Goal: Task Accomplishment & Management: Use online tool/utility

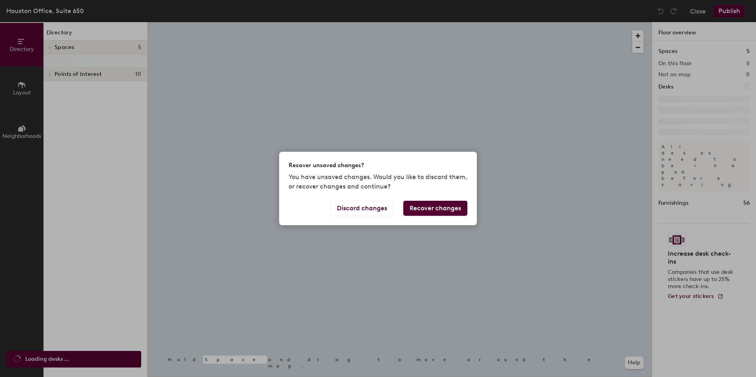
click at [84, 48] on div "Recover unsaved changes? You have unsaved changes. Would you like to discard th…" at bounding box center [378, 188] width 756 height 377
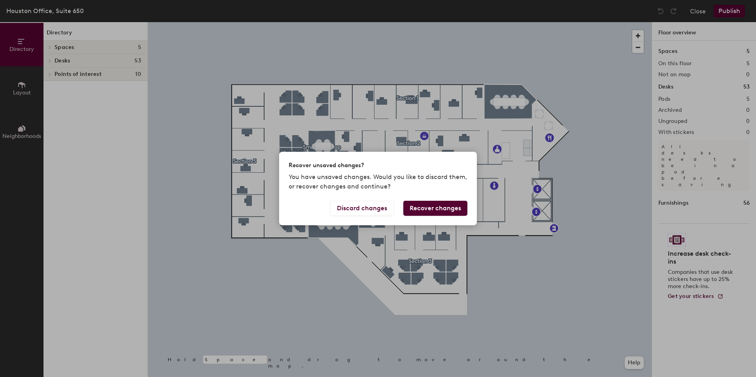
click at [431, 206] on button "Recover changes" at bounding box center [435, 208] width 64 height 15
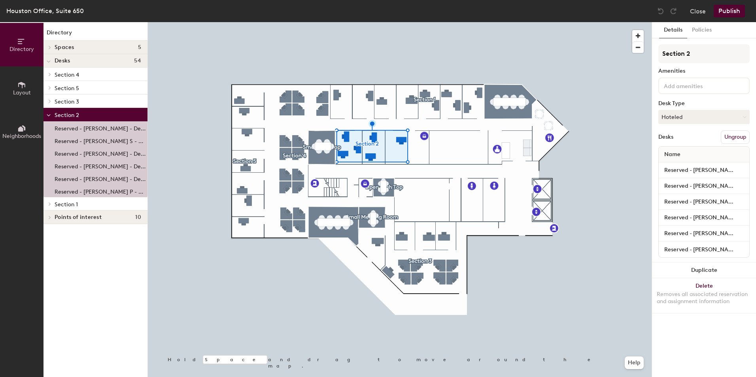
click at [70, 86] on span "Section 5" at bounding box center [67, 88] width 25 height 7
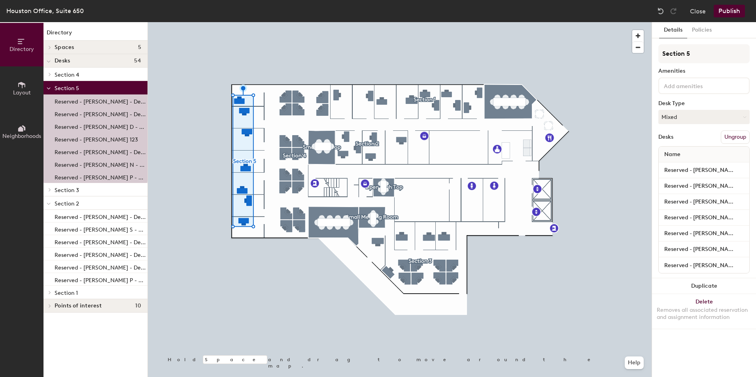
click at [74, 76] on span "Section 4" at bounding box center [67, 75] width 25 height 7
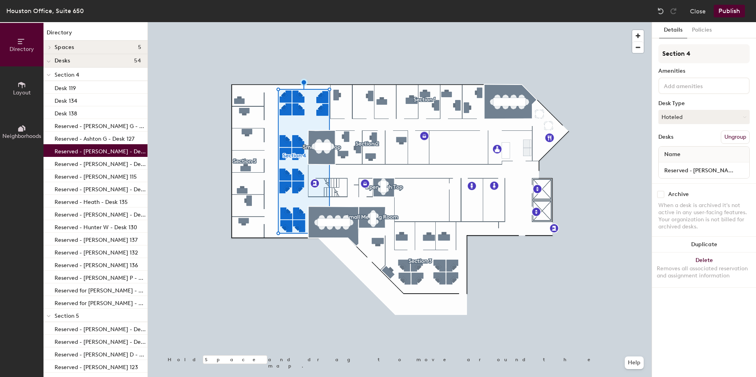
click at [94, 151] on p "Reserved - Bryan - Desk 118" at bounding box center [100, 150] width 91 height 9
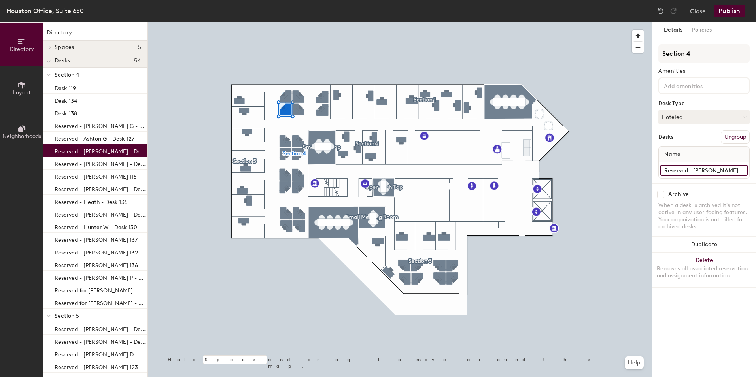
click at [740, 172] on input "Reserved - Bryan - Desk 118" at bounding box center [703, 170] width 87 height 11
click at [692, 170] on input "Reserved - Bryan - Desk 118" at bounding box center [703, 170] width 87 height 11
click at [613, 166] on div "Directory Layout Neighborhoods Directory Spaces 5 Bluebonnet Maple Leaf Open Hi…" at bounding box center [378, 199] width 756 height 355
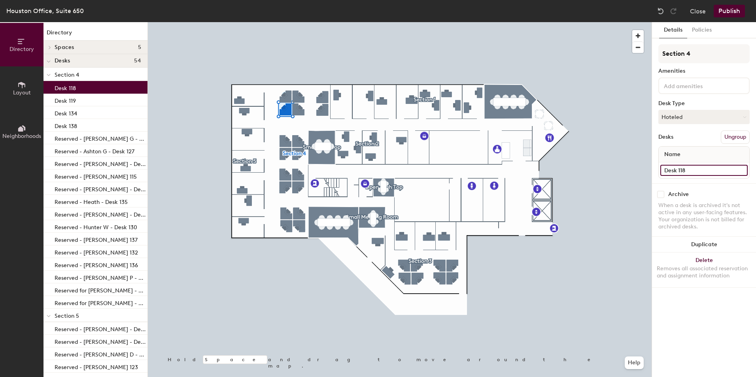
type input "Desk 118"
click at [726, 14] on button "Publish" at bounding box center [728, 11] width 31 height 13
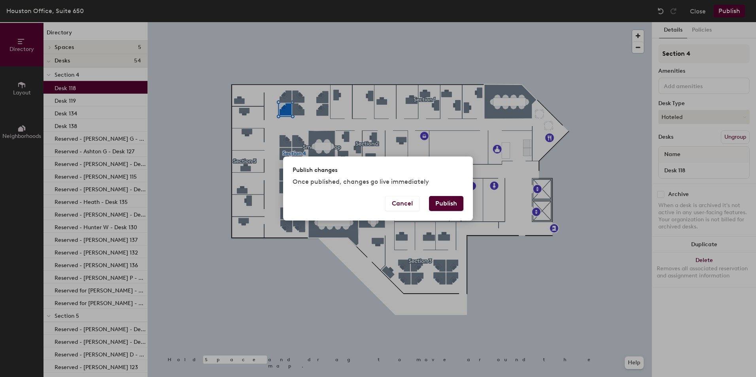
click at [442, 201] on button "Publish" at bounding box center [446, 203] width 34 height 15
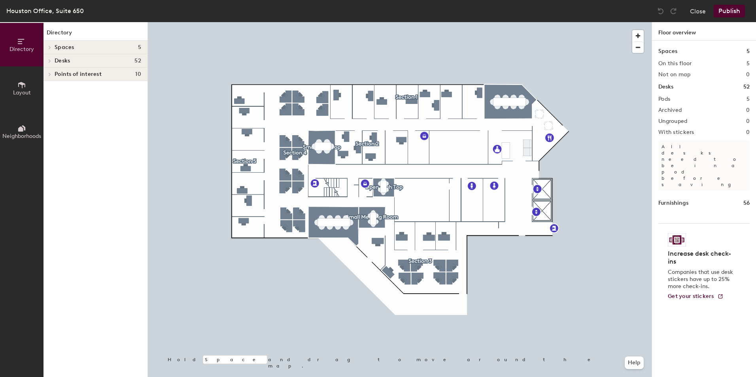
click at [73, 46] on span "Spaces" at bounding box center [65, 47] width 20 height 6
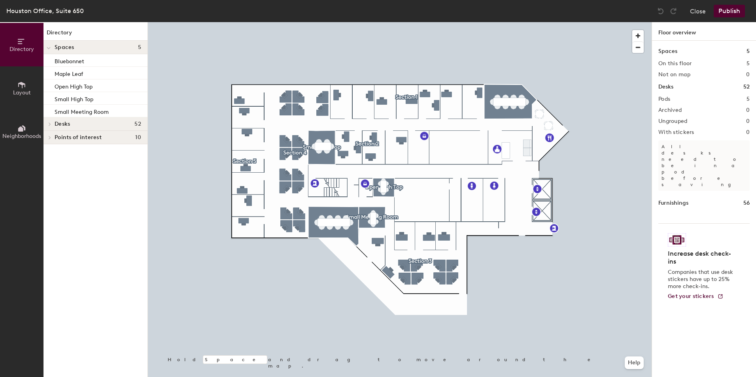
click at [72, 124] on h4 "Desks 52" at bounding box center [98, 124] width 87 height 6
click at [63, 138] on span "Section 4" at bounding box center [67, 138] width 25 height 7
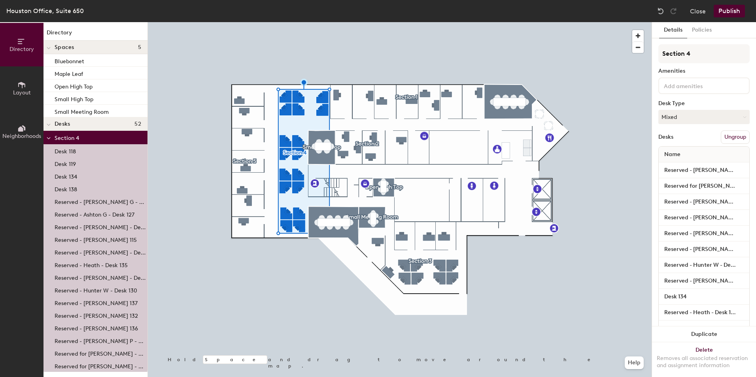
click at [72, 151] on p "Desk 118" at bounding box center [65, 150] width 21 height 9
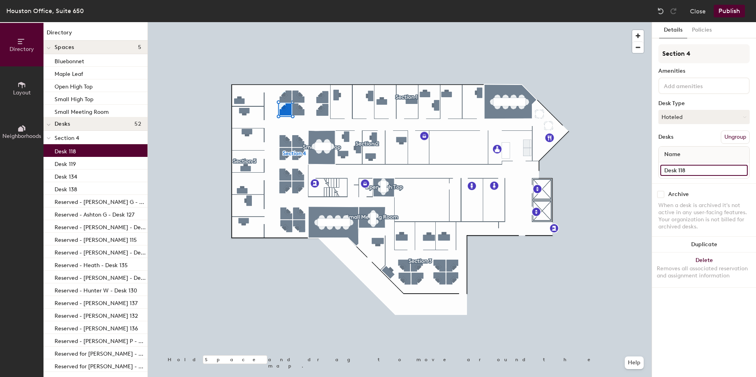
click at [721, 171] on input "Desk 118" at bounding box center [703, 170] width 87 height 11
click at [721, 170] on input "Desk 118" at bounding box center [703, 170] width 87 height 11
click at [686, 168] on input "Desk 118" at bounding box center [703, 170] width 87 height 11
click at [700, 168] on input "Desk 118" at bounding box center [703, 170] width 87 height 11
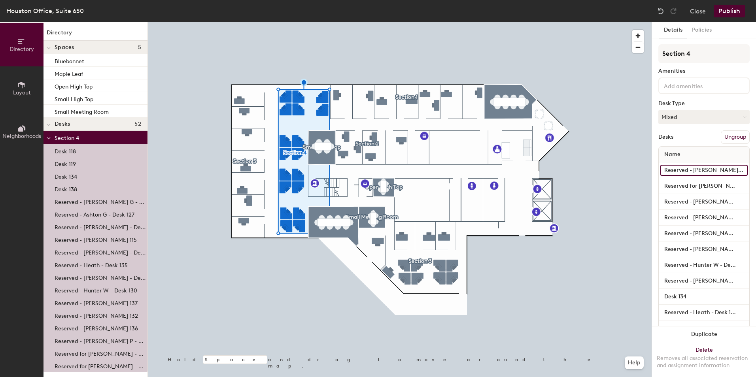
click at [695, 169] on input "Reserved - [PERSON_NAME] G - Desk 116" at bounding box center [703, 170] width 87 height 11
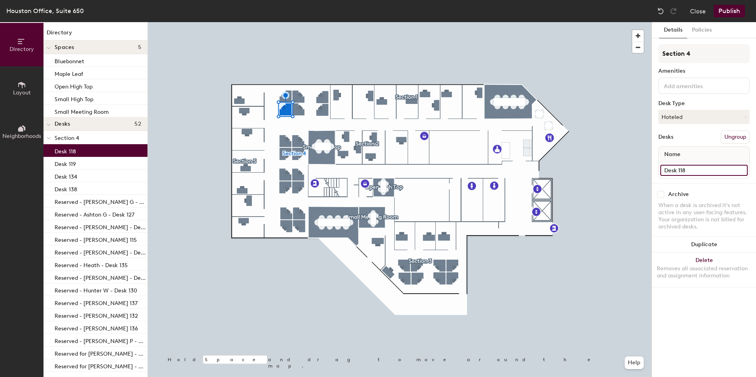
click at [702, 169] on input "Desk 118" at bounding box center [703, 170] width 87 height 11
click at [663, 170] on input "Desk 118" at bounding box center [703, 170] width 87 height 11
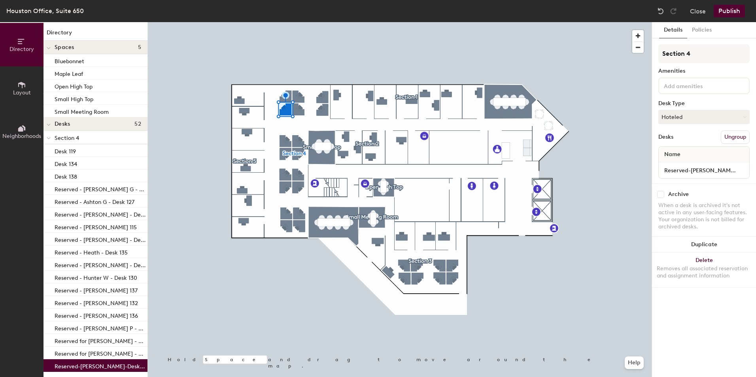
click at [703, 145] on div "Section 4 Amenities Desk Type Hoteled Desks Ungroup Name Reserved-[PERSON_NAME]…" at bounding box center [703, 113] width 91 height 139
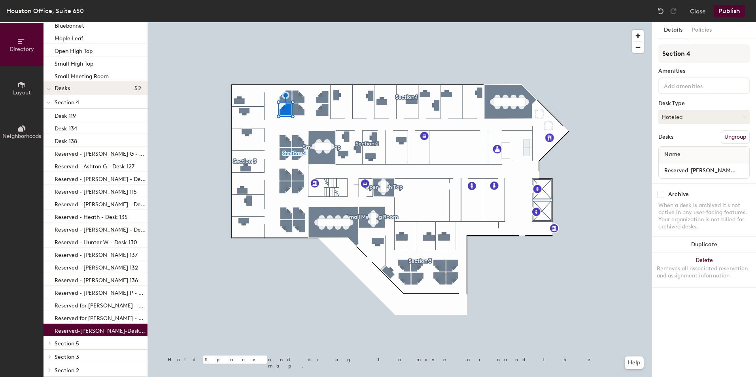
scroll to position [68, 0]
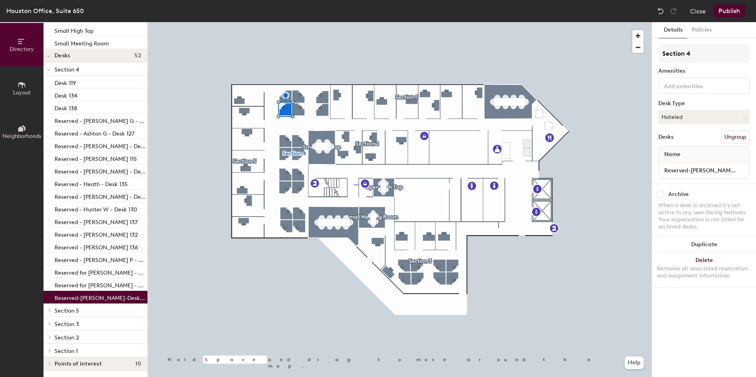
click at [690, 176] on div "Reserved-[PERSON_NAME]-Desk 118" at bounding box center [703, 170] width 90 height 16
click at [692, 174] on input "Reserved-[PERSON_NAME]-Desk 118" at bounding box center [703, 170] width 87 height 11
click at [691, 168] on input "Reserved-[PERSON_NAME]-Desk 118" at bounding box center [703, 170] width 87 height 11
click at [690, 166] on input "Reserved-[PERSON_NAME]-Desk 118" at bounding box center [703, 170] width 87 height 11
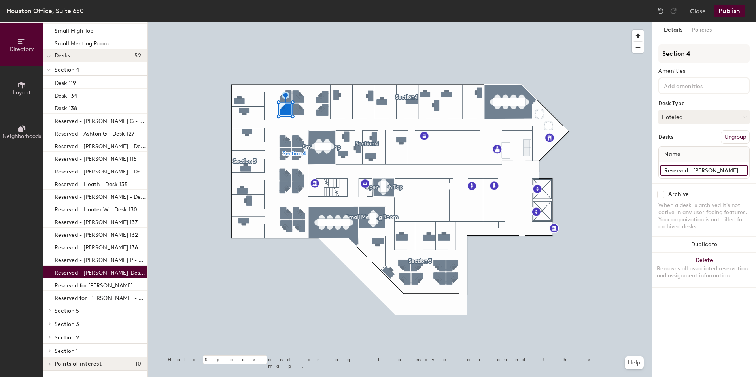
scroll to position [0, 18]
drag, startPoint x: 716, startPoint y: 169, endPoint x: 720, endPoint y: 172, distance: 5.6
click at [720, 172] on input "Reserved - [PERSON_NAME]-Desk 118" at bounding box center [703, 170] width 87 height 11
click at [722, 171] on input "Reserved - [PERSON_NAME]-Desk 118" at bounding box center [703, 170] width 87 height 11
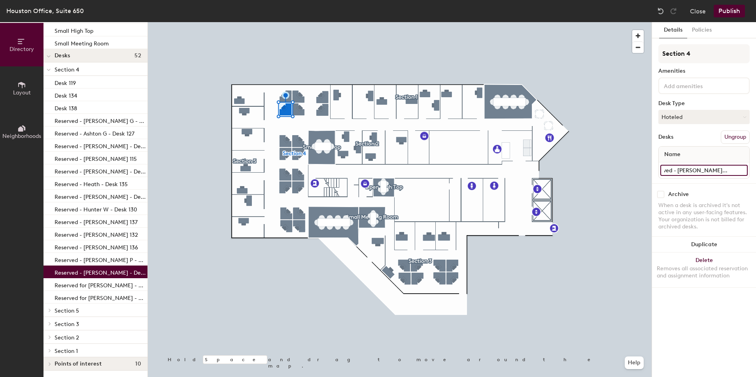
type input "Reserved - [PERSON_NAME] - Desk 118"
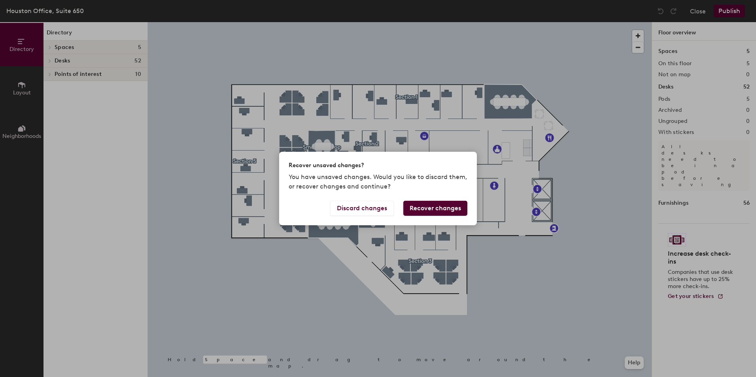
click at [418, 211] on button "Recover changes" at bounding box center [435, 208] width 64 height 15
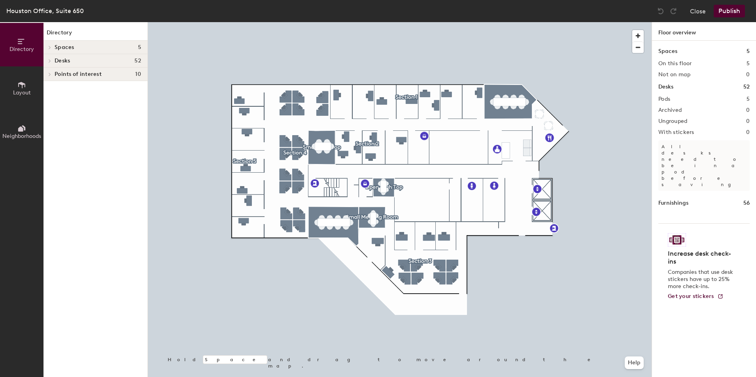
click at [92, 62] on h4 "Desks 52" at bounding box center [98, 61] width 87 height 6
click at [74, 76] on span "Section 4" at bounding box center [67, 75] width 25 height 7
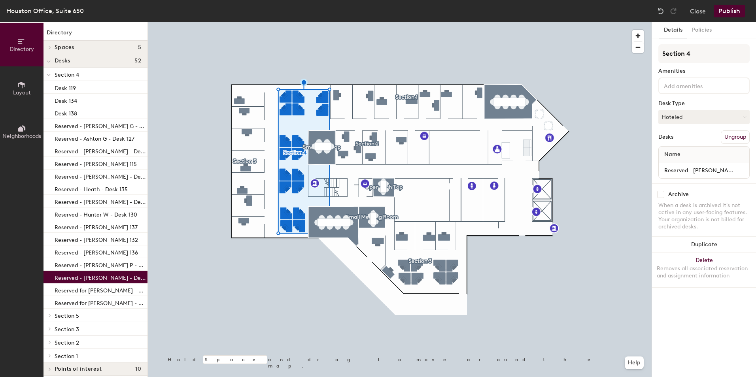
click at [111, 279] on p "Reserved - [PERSON_NAME] - Desk 118" at bounding box center [100, 276] width 91 height 9
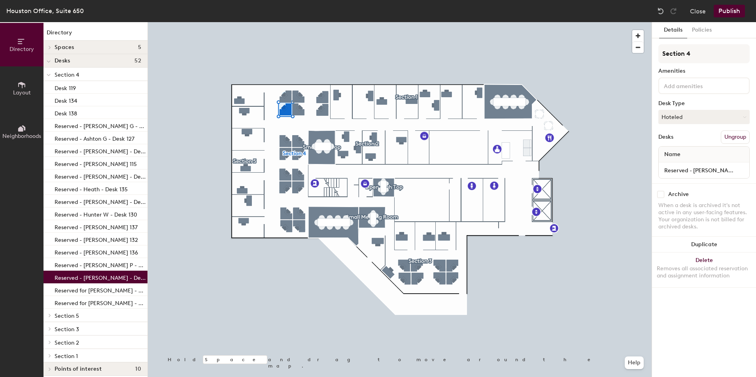
click at [707, 179] on div "Section 4 Amenities Desk Type Hoteled Desks Ungroup Name Reserved - Vanessa Neu…" at bounding box center [703, 113] width 91 height 139
click at [705, 170] on input "Reserved - [PERSON_NAME] - Desk 118" at bounding box center [703, 170] width 87 height 11
click at [667, 169] on input "Reserved - [PERSON_NAME] - Desk 118" at bounding box center [703, 170] width 87 height 11
drag, startPoint x: 663, startPoint y: 169, endPoint x: 724, endPoint y: 169, distance: 60.5
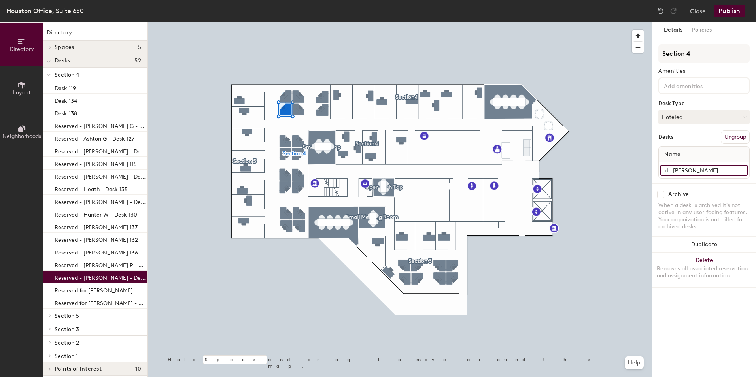
click at [724, 169] on input "Reserved - [PERSON_NAME] - Desk 118" at bounding box center [703, 170] width 87 height 11
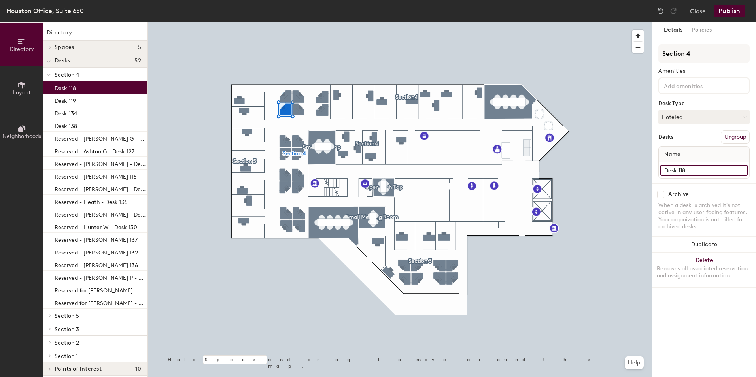
type input "Desk 118"
click at [680, 133] on div "Desks Ungroup" at bounding box center [703, 136] width 91 height 13
click at [735, 9] on button "Publish" at bounding box center [728, 11] width 31 height 13
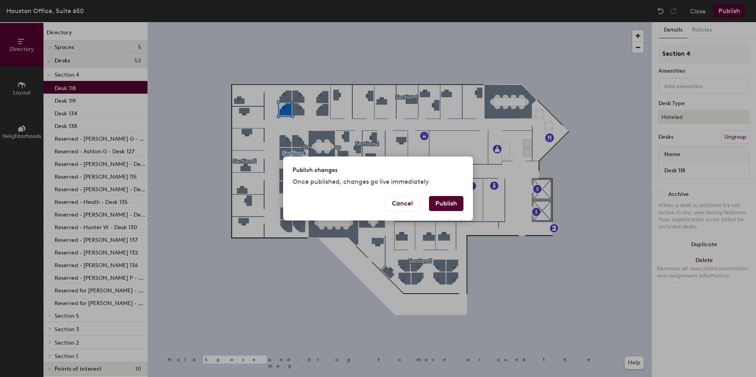
click at [442, 203] on button "Publish" at bounding box center [446, 203] width 34 height 15
